Goal: Task Accomplishment & Management: Manage account settings

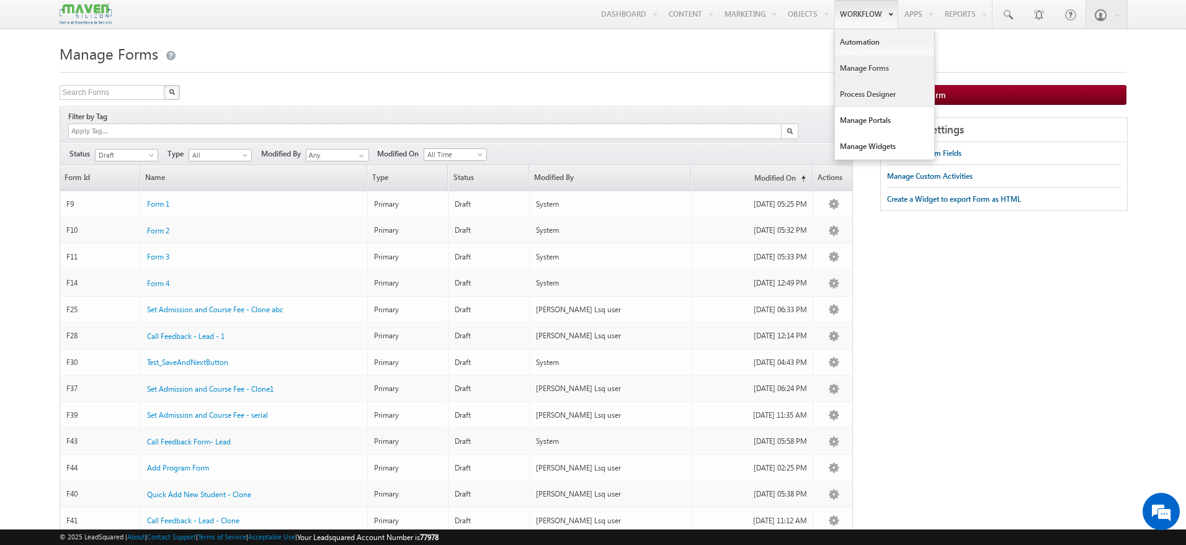
click at [877, 95] on link "Process Designer" at bounding box center [884, 94] width 99 height 26
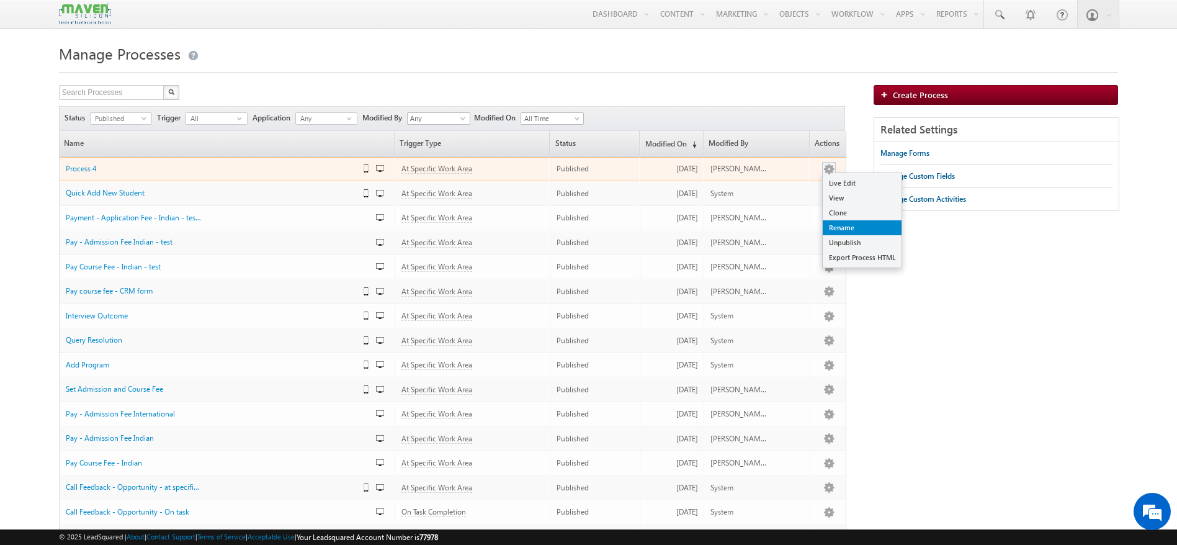
click at [843, 224] on link "Rename" at bounding box center [862, 227] width 79 height 15
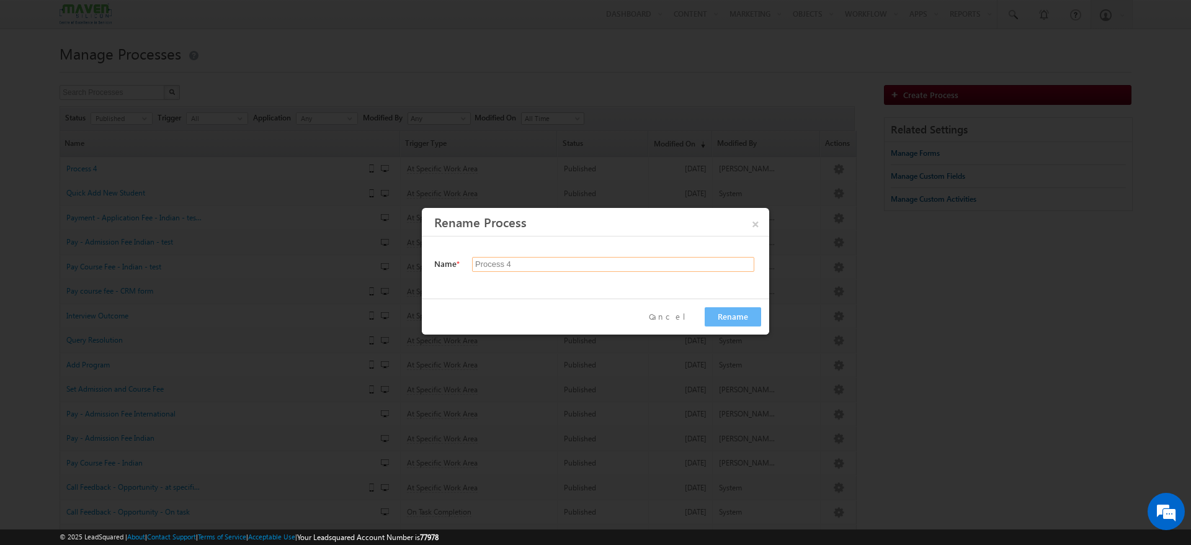
click at [517, 264] on input "Process 4" at bounding box center [613, 264] width 282 height 15
type input "P"
type input "Call Feedback Clone"
click at [740, 316] on button "Rename" at bounding box center [733, 316] width 56 height 19
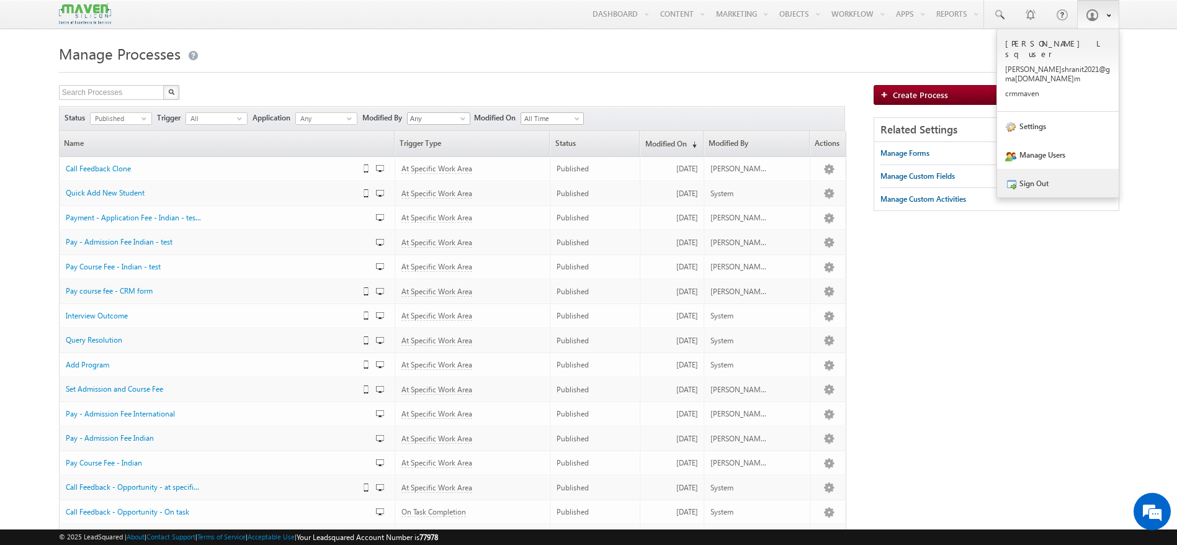
click at [1054, 174] on link "Sign Out" at bounding box center [1058, 183] width 122 height 29
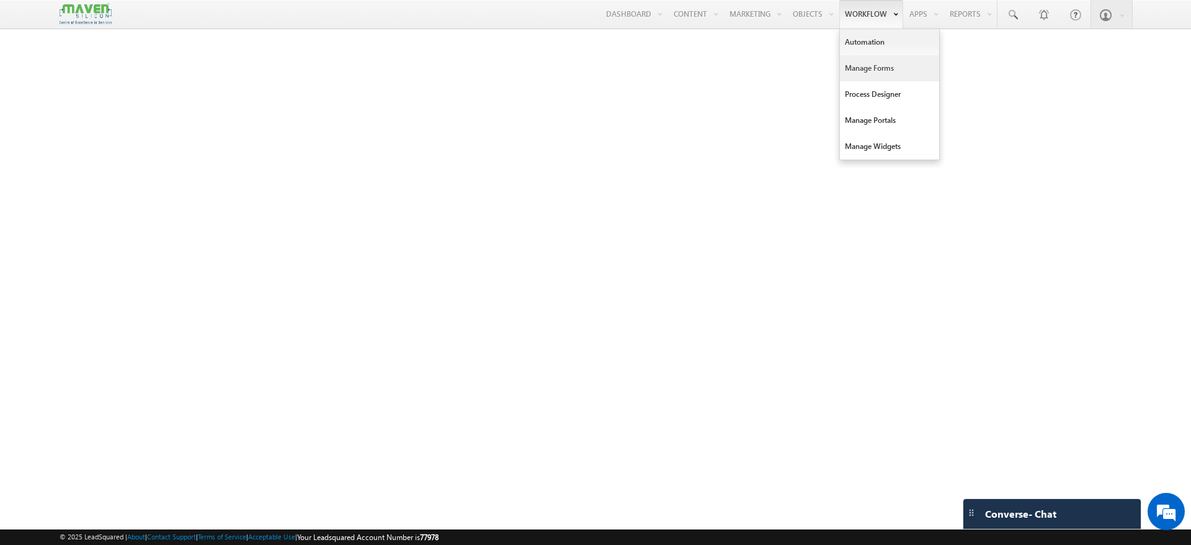
click at [893, 75] on link "Manage Forms" at bounding box center [889, 68] width 99 height 26
click at [880, 99] on link "Process Designer" at bounding box center [889, 94] width 99 height 26
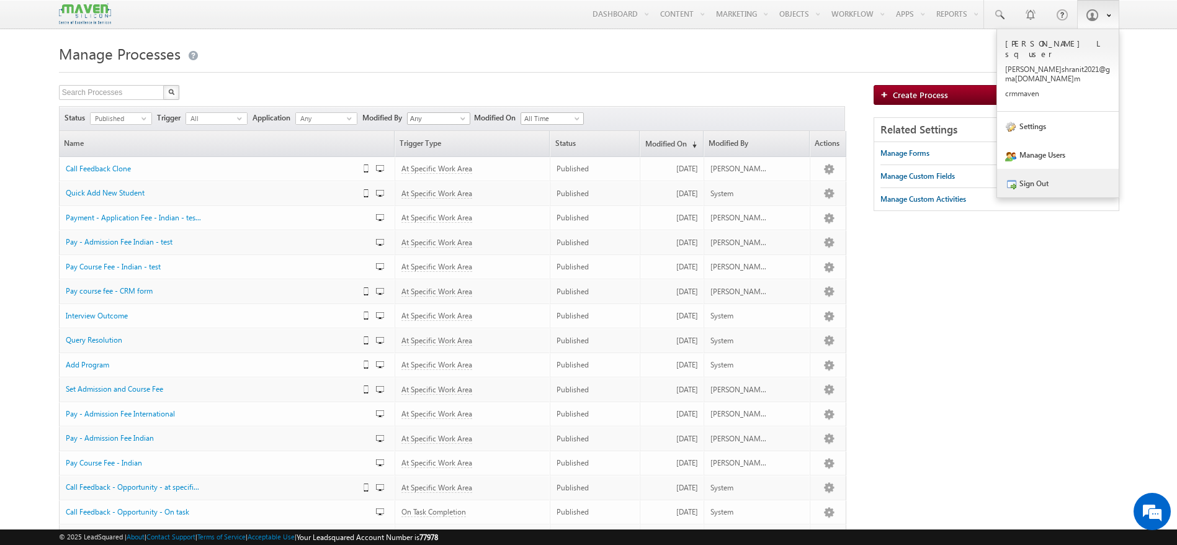
click at [1052, 169] on link "Sign Out" at bounding box center [1058, 183] width 122 height 29
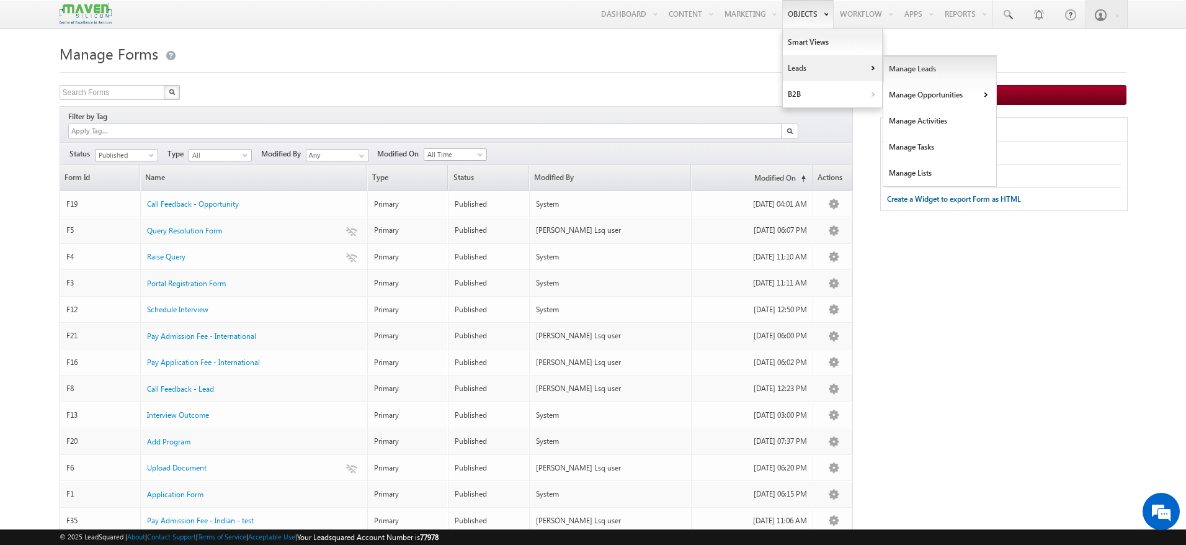
click at [898, 66] on link "Manage Leads" at bounding box center [941, 69] width 114 height 26
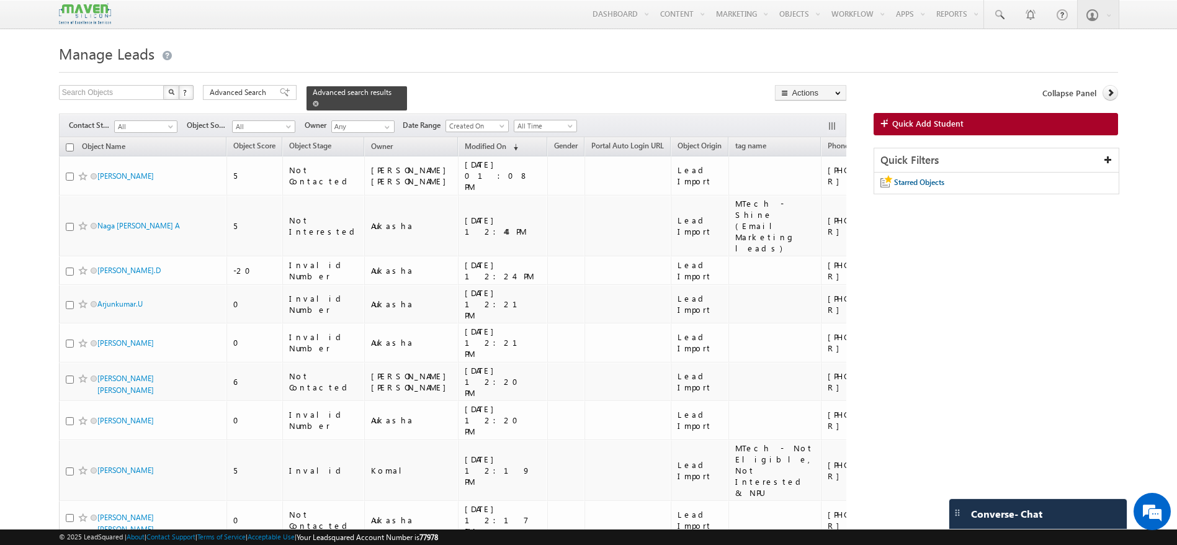
click at [319, 101] on span at bounding box center [316, 104] width 6 height 6
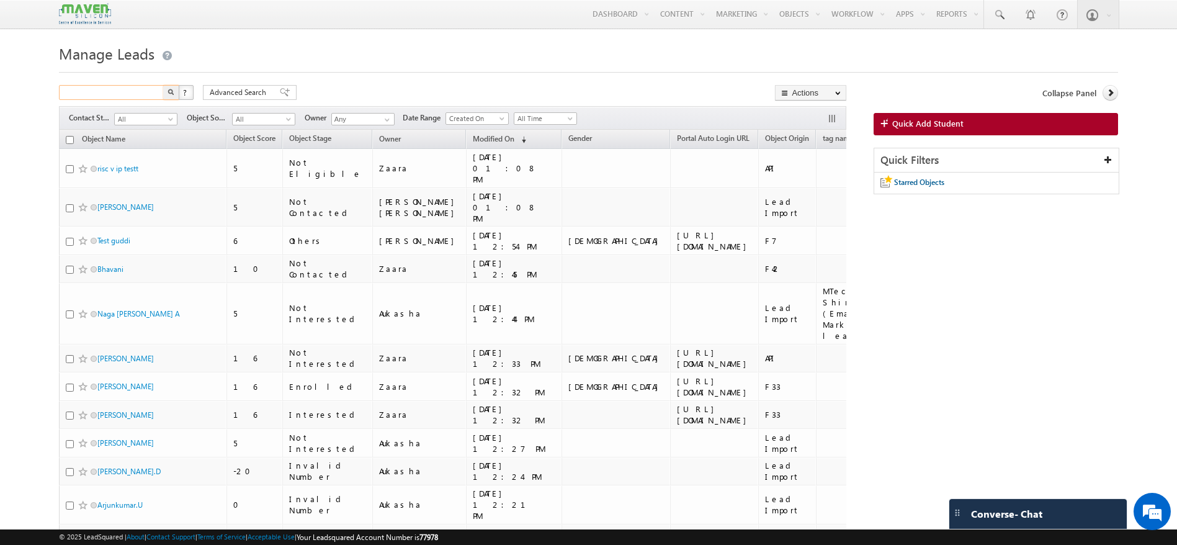
click at [142, 93] on input "text" at bounding box center [112, 92] width 106 height 15
type input "7694859222"
click at [173, 97] on button "button" at bounding box center [171, 92] width 16 height 15
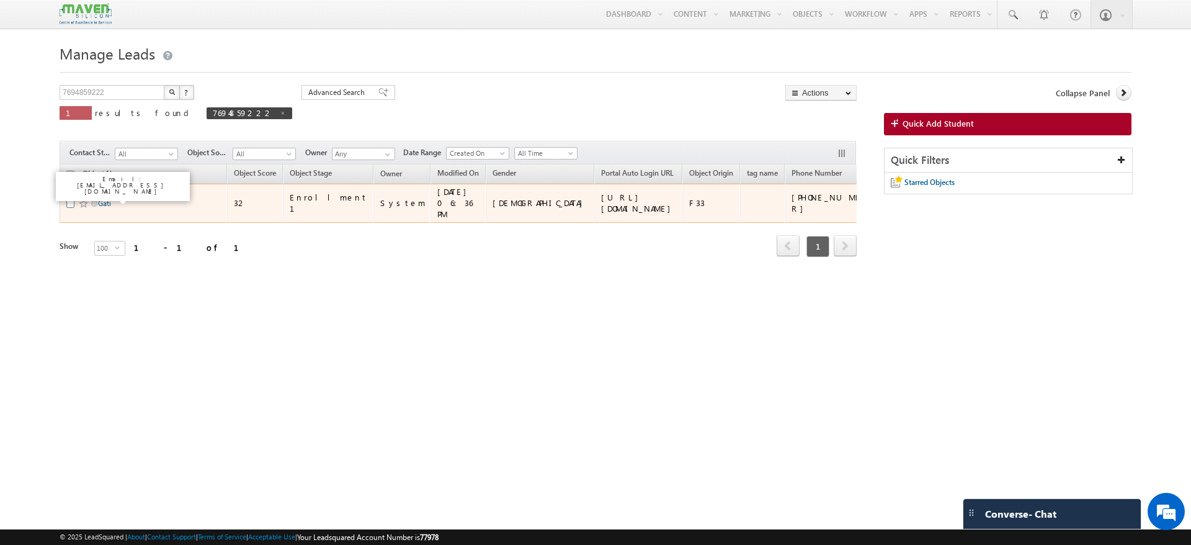
click at [110, 199] on link "Gati" at bounding box center [104, 203] width 13 height 9
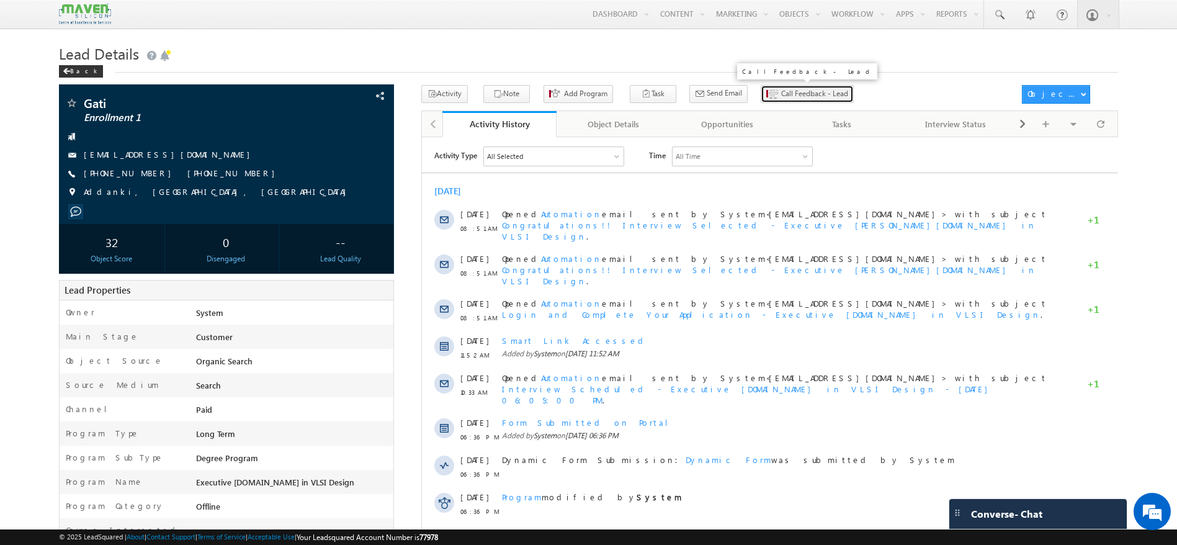
click at [781, 100] on button "Call Feedback - Lead" at bounding box center [807, 94] width 93 height 18
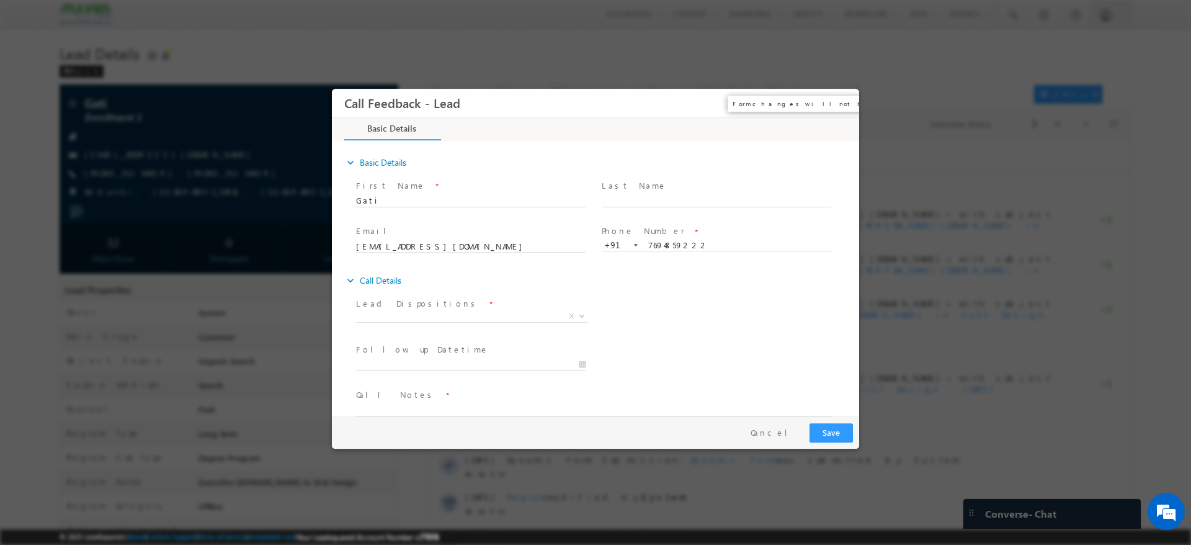
click at [836, 104] on button "×" at bounding box center [840, 103] width 21 height 23
